Goal: Book appointment/travel/reservation

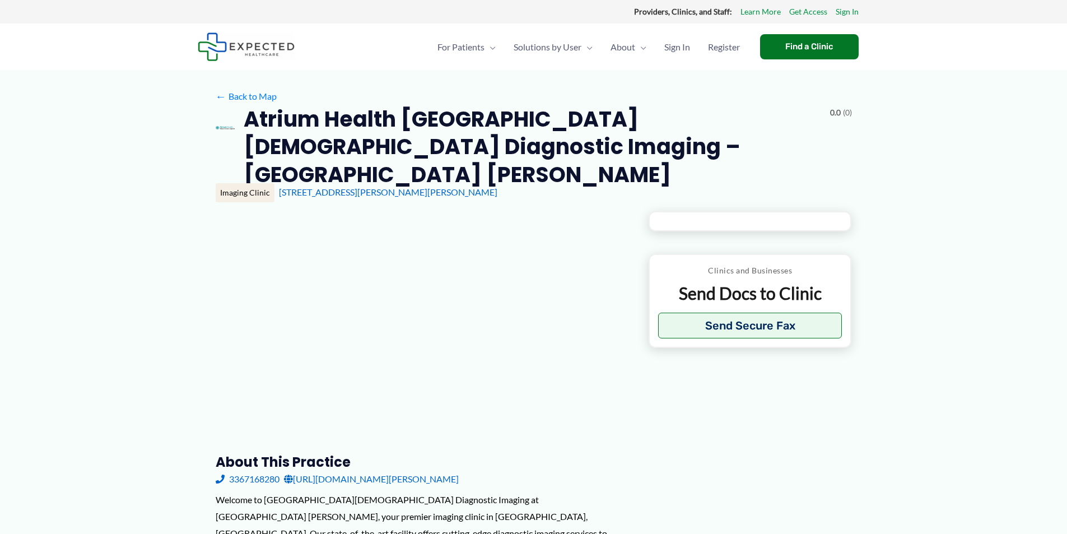
type input "**********"
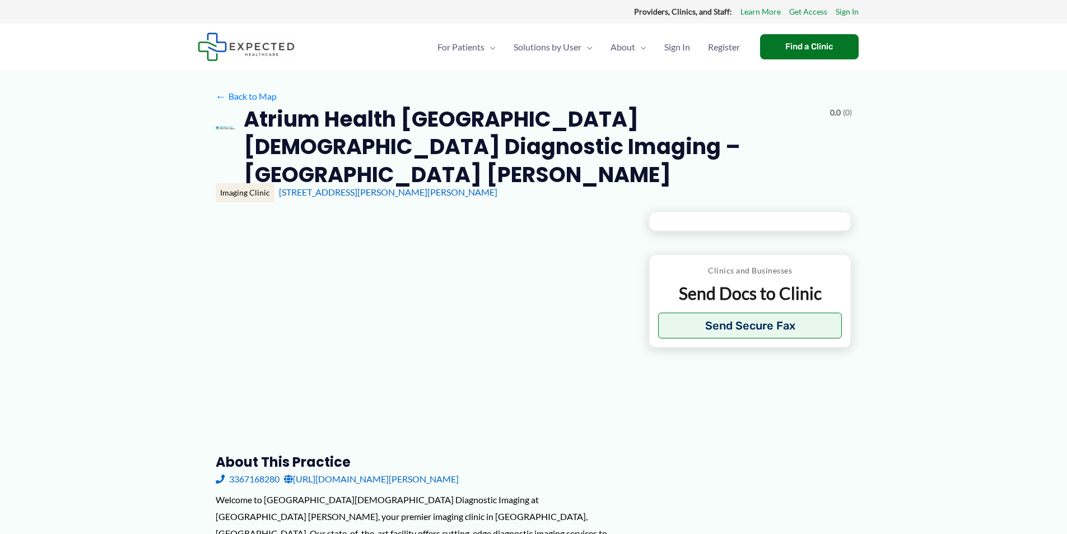
type input "**********"
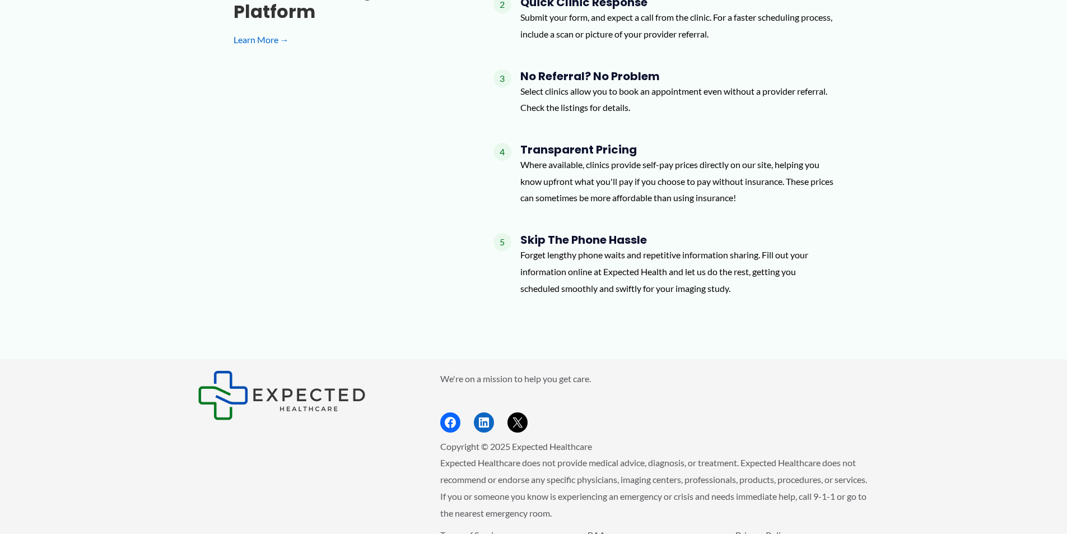
scroll to position [1169, 0]
